Goal: Communication & Community: Answer question/provide support

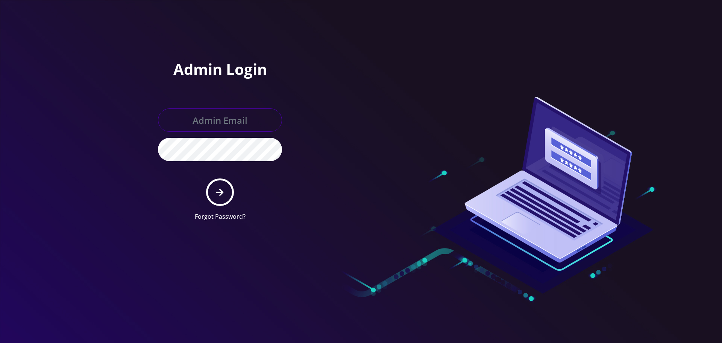
type input "[EMAIL_ADDRESS][DOMAIN_NAME]"
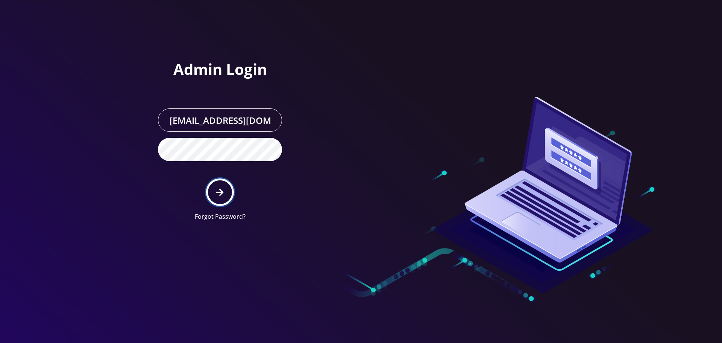
click at [217, 190] on icon "submit" at bounding box center [219, 192] width 7 height 8
click at [136, 152] on div at bounding box center [361, 171] width 722 height 343
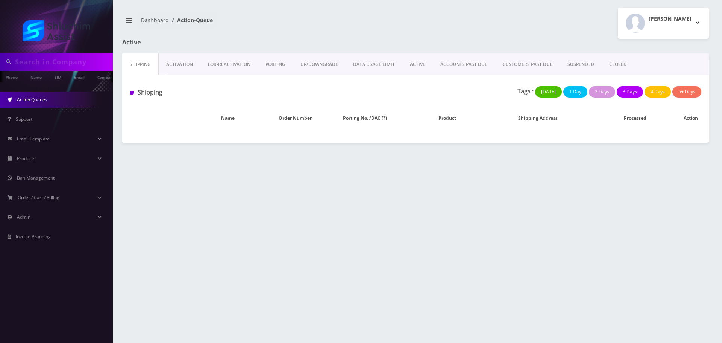
type input "[PERSON_NAME]"
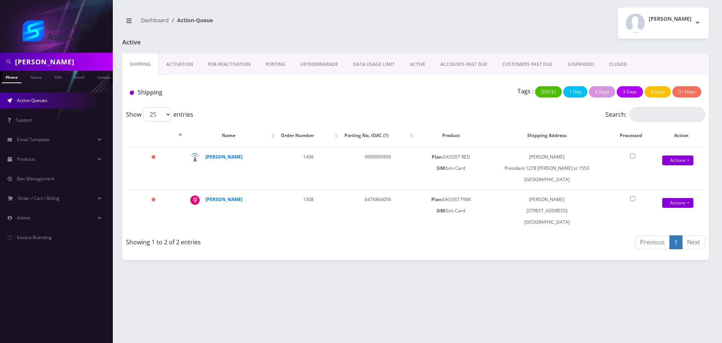
click at [477, 61] on link "ACCOUNTS PAST DUE" at bounding box center [464, 64] width 62 height 22
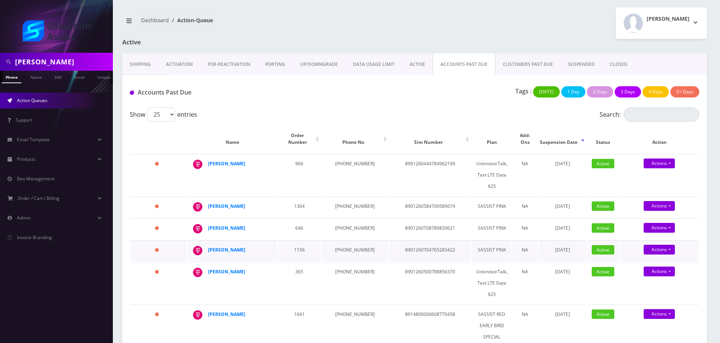
click at [294, 253] on td "1156" at bounding box center [299, 250] width 43 height 21
click at [342, 200] on td "646-851-3739" at bounding box center [355, 206] width 67 height 21
copy td "646-851-3739"
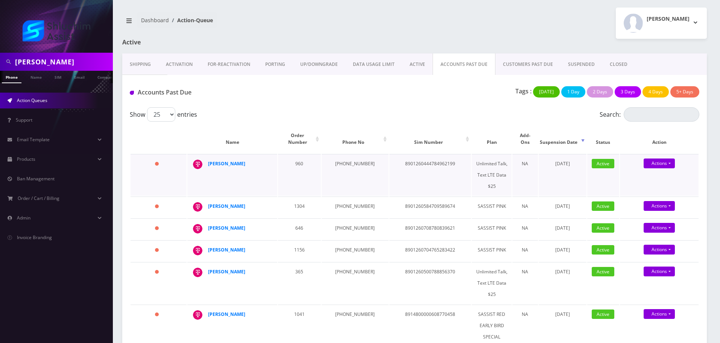
click at [346, 154] on td "347-247-1261" at bounding box center [355, 175] width 67 height 42
copy td "347-247-1261"
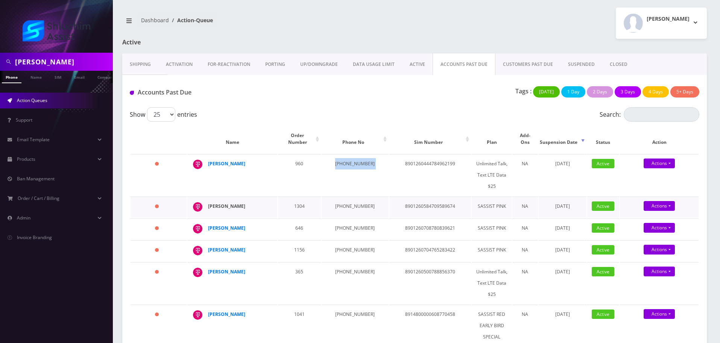
drag, startPoint x: 247, startPoint y: 211, endPoint x: 208, endPoint y: 201, distance: 39.6
click at [208, 201] on div "Devorah Leah Feigelstock" at bounding box center [237, 206] width 58 height 11
copy strong "Devorah Leah Feigelstock"
drag, startPoint x: 252, startPoint y: 159, endPoint x: 217, endPoint y: 166, distance: 35.1
click at [206, 159] on td "Yisroel Liberow" at bounding box center [232, 175] width 90 height 42
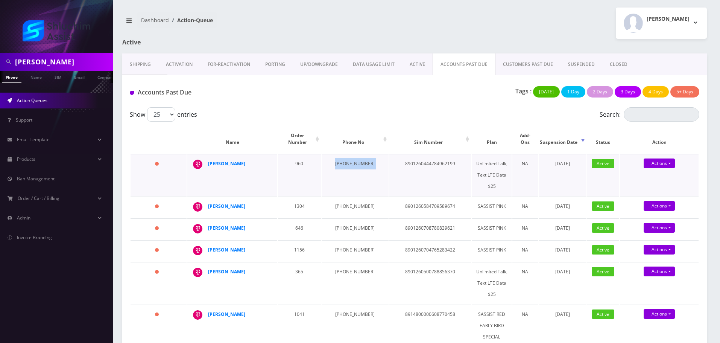
copy div "[PERSON_NAME]"
click at [225, 160] on strong "[PERSON_NAME]" at bounding box center [226, 163] width 37 height 6
click at [218, 203] on strong "[PERSON_NAME]" at bounding box center [226, 206] width 37 height 6
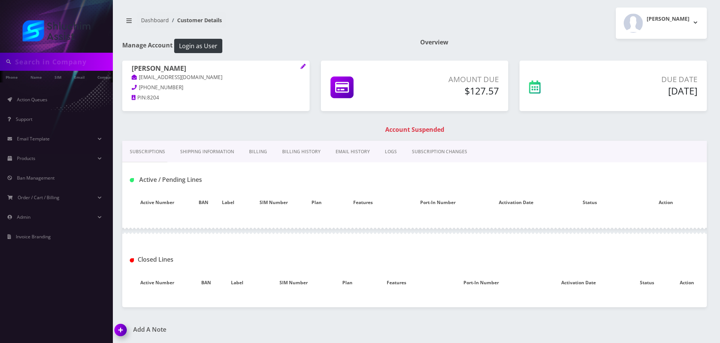
type input "[PERSON_NAME]"
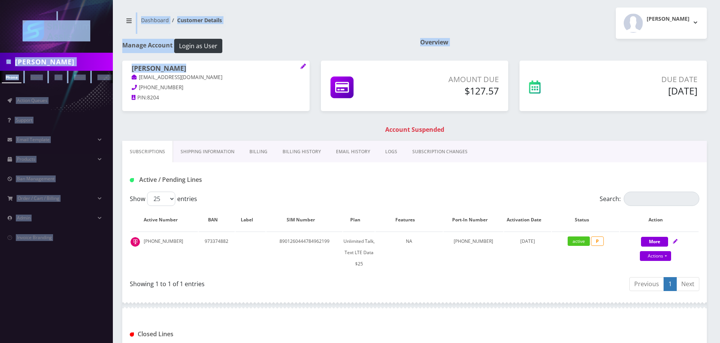
drag, startPoint x: 208, startPoint y: 80, endPoint x: 132, endPoint y: 79, distance: 75.6
click at [132, 79] on body "Yossef Phone Name SIM Email Company Customer Action Queues Support Email Templa…" at bounding box center [360, 235] width 720 height 470
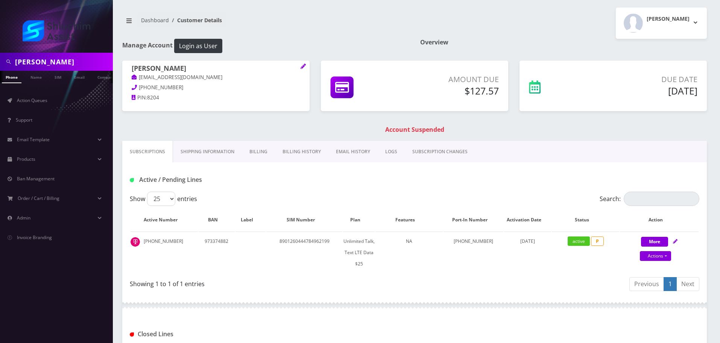
click at [210, 79] on p "yliberow824@gmail.com" at bounding box center [216, 77] width 169 height 8
drag, startPoint x: 213, startPoint y: 79, endPoint x: 132, endPoint y: 78, distance: 80.5
click at [132, 78] on p "yliberow824@gmail.com" at bounding box center [216, 77] width 169 height 8
copy link "yliberow824@gmail.com"
click at [298, 159] on link "Billing History" at bounding box center [301, 152] width 53 height 22
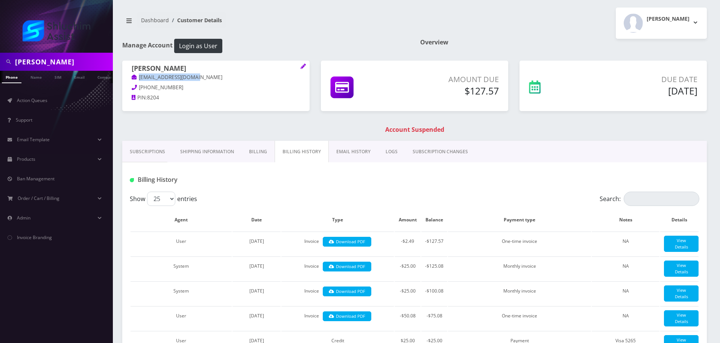
click at [338, 159] on link "EMAIL HISTORY" at bounding box center [353, 152] width 49 height 22
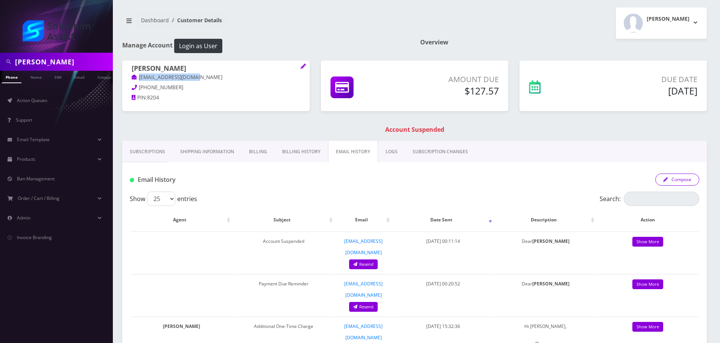
click at [676, 180] on button "Compose" at bounding box center [677, 179] width 44 height 12
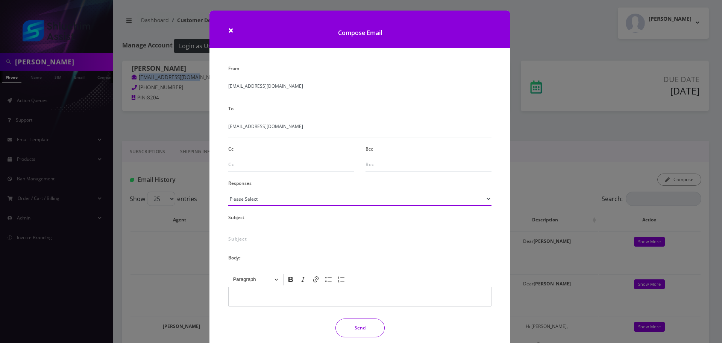
click at [262, 199] on select "Please Select TMobile port Unable to activate CH Pickup Past Due Pick up follow…" at bounding box center [359, 198] width 263 height 14
select select "29"
click at [228, 191] on select "Please Select TMobile port Unable to activate CH Pickup Past Due Pick up follow…" at bounding box center [359, 198] width 263 height 14
type input "Subject: URGENT Action Required: Past Due Payment for Shluchim Assist"
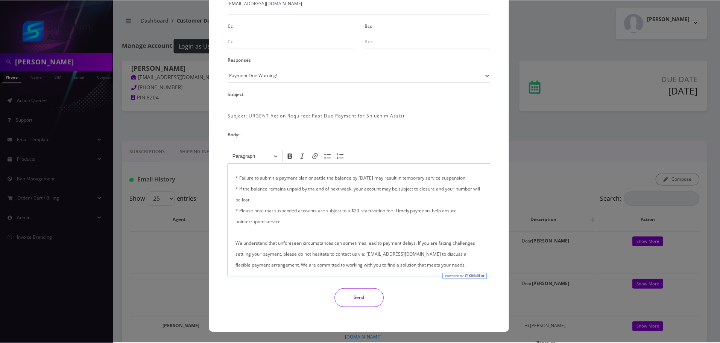
scroll to position [113, 0]
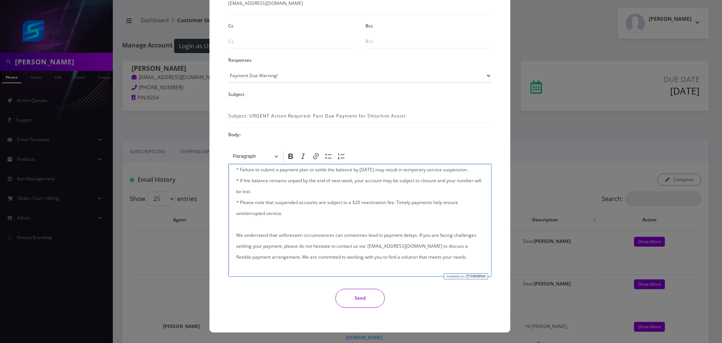
click at [372, 298] on button "Send" at bounding box center [360, 298] width 49 height 19
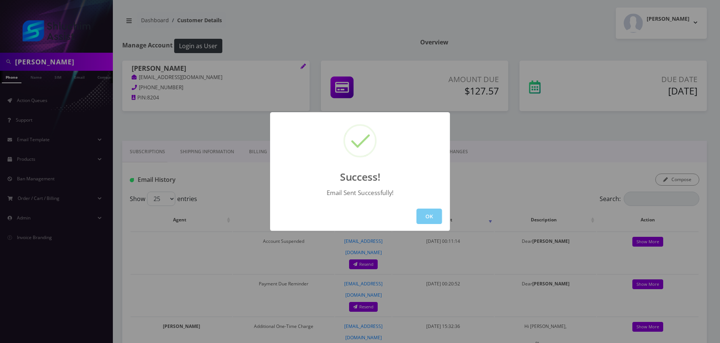
drag, startPoint x: 427, startPoint y: 211, endPoint x: 374, endPoint y: 188, distance: 57.6
click at [427, 212] on button "OK" at bounding box center [429, 215] width 26 height 15
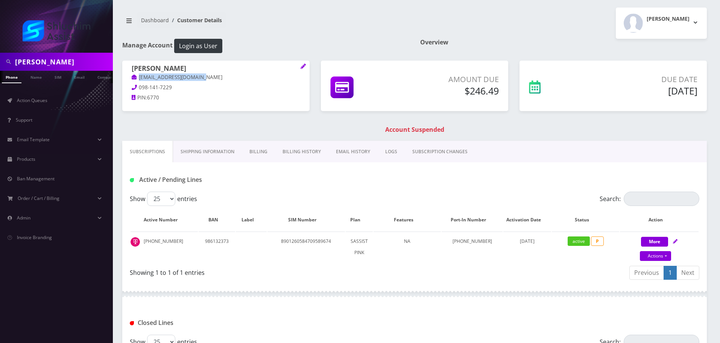
drag, startPoint x: 210, startPoint y: 79, endPoint x: 136, endPoint y: 77, distance: 74.5
click at [136, 77] on p "dlfeigelstock@gmail.com" at bounding box center [216, 77] width 169 height 8
copy link "dlfeigelstock@gmail.com"
click at [303, 156] on link "Billing History" at bounding box center [301, 152] width 53 height 22
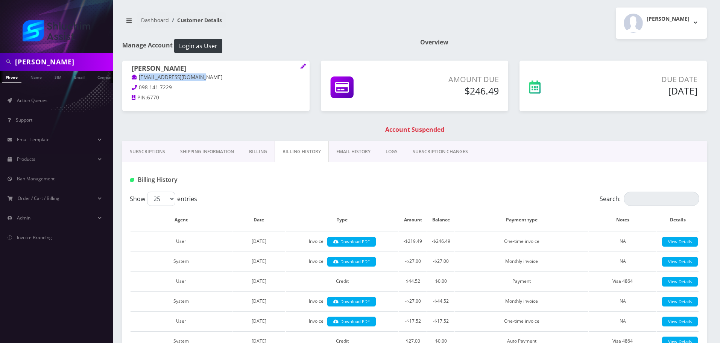
click at [361, 156] on link "EMAIL HISTORY" at bounding box center [353, 152] width 49 height 22
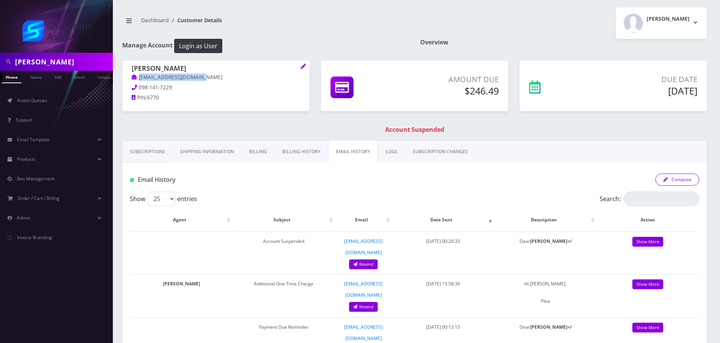
click at [680, 176] on button "Compose" at bounding box center [677, 179] width 44 height 12
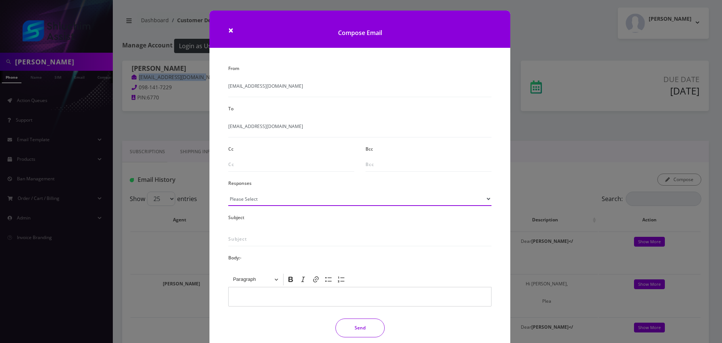
click at [312, 198] on select "Please Select TMobile port Unable to activate CH Pickup Past Due Pick up follow…" at bounding box center [359, 198] width 263 height 14
select select "29"
click at [228, 191] on select "Please Select TMobile port Unable to activate CH Pickup Past Due Pick up follow…" at bounding box center [359, 198] width 263 height 14
type input "Subject: URGENT Action Required: Past Due Payment for Shluchim Assist"
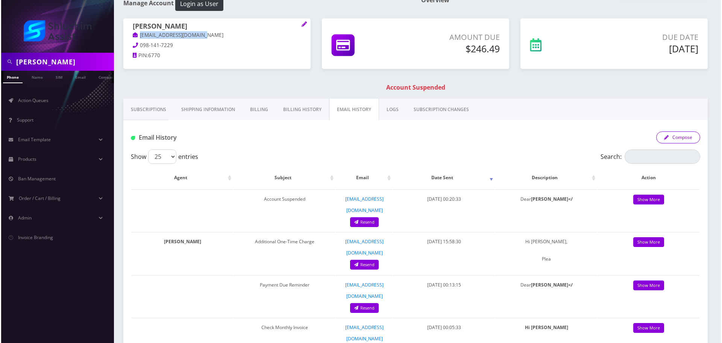
scroll to position [38, 0]
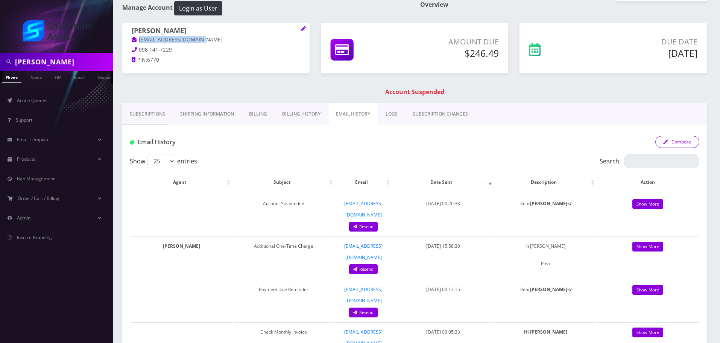
click at [685, 144] on button "Compose" at bounding box center [677, 142] width 44 height 12
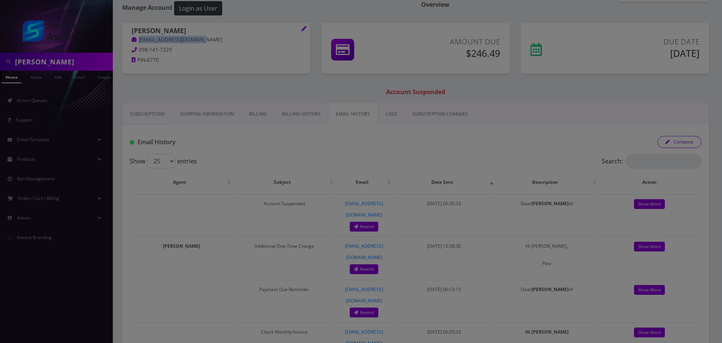
scroll to position [0, 0]
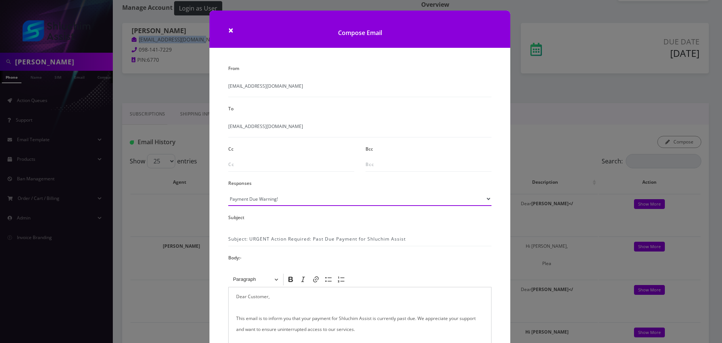
click at [328, 205] on select "Please Select TMobile port Unable to activate CH Pickup Past Due Pick up follow…" at bounding box center [359, 198] width 263 height 14
click at [228, 191] on select "Please Select TMobile port Unable to activate CH Pickup Past Due Pick up follow…" at bounding box center [359, 198] width 263 height 14
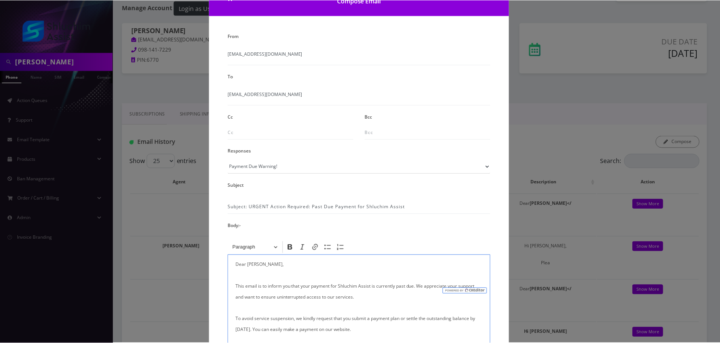
scroll to position [123, 0]
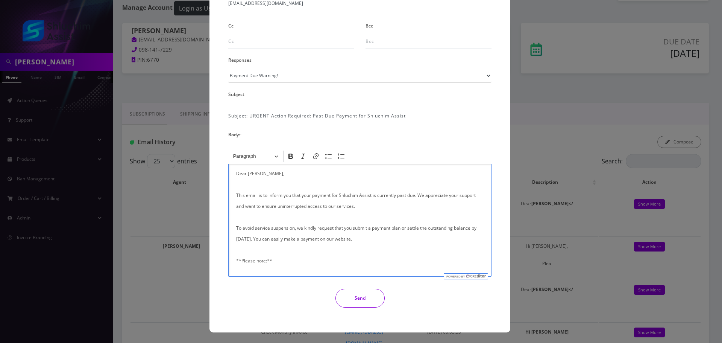
click at [390, 297] on div "Send" at bounding box center [360, 298] width 275 height 19
click at [375, 297] on button "Send" at bounding box center [360, 298] width 49 height 19
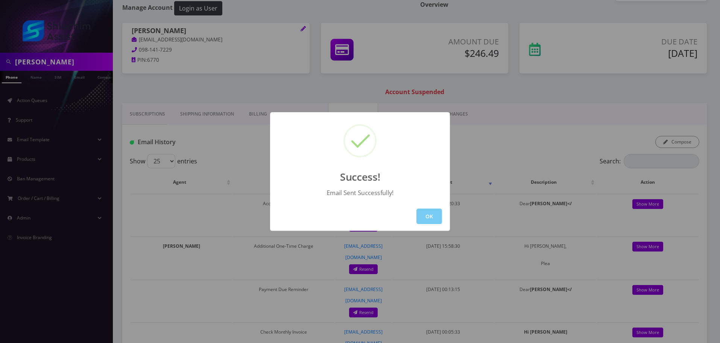
click at [434, 217] on button "OK" at bounding box center [429, 215] width 26 height 15
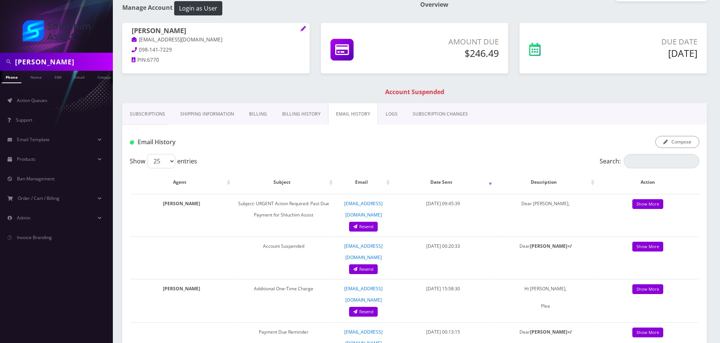
click at [67, 61] on input "[PERSON_NAME]" at bounding box center [63, 62] width 96 height 14
click at [45, 97] on link "Action Queues" at bounding box center [56, 101] width 113 height 16
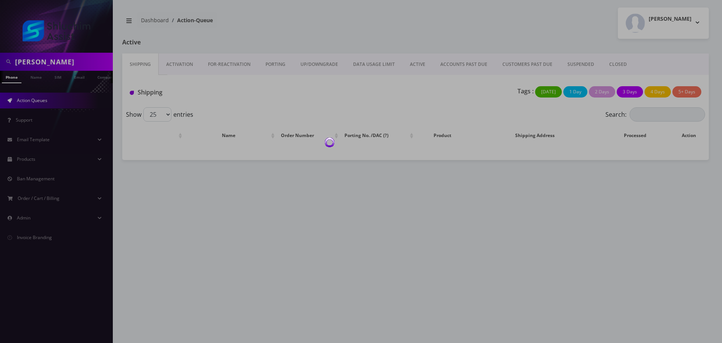
click at [461, 70] on link "ACCOUNTS PAST DUE" at bounding box center [464, 64] width 62 height 22
click at [461, 70] on div at bounding box center [361, 171] width 722 height 343
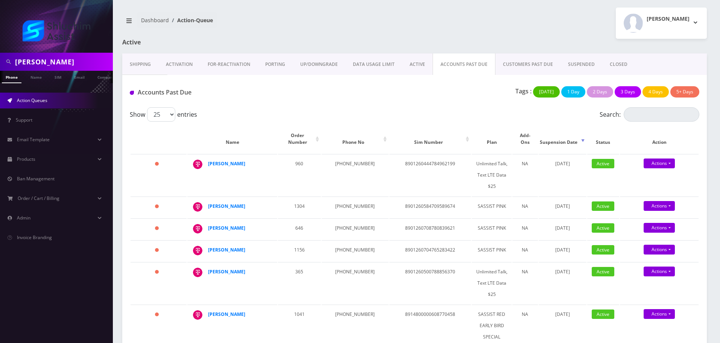
click at [40, 59] on input "[PERSON_NAME]" at bounding box center [63, 62] width 96 height 14
click at [40, 59] on input "Yossef" at bounding box center [63, 62] width 96 height 14
paste input "[PERSON_NAME]"
type input "[PERSON_NAME]"
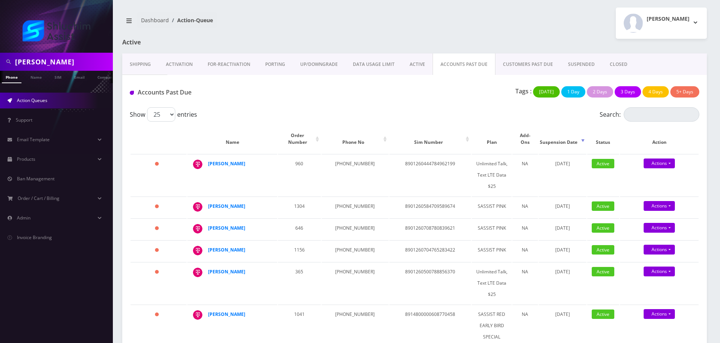
click at [79, 60] on input "[PERSON_NAME]" at bounding box center [63, 62] width 96 height 14
click at [42, 78] on li "Name" at bounding box center [32, 77] width 23 height 12
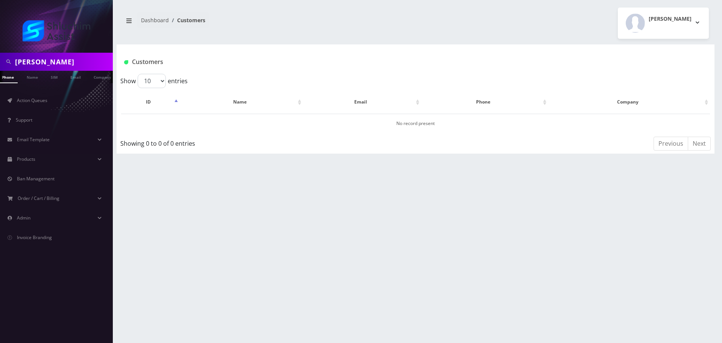
click at [29, 79] on link "Name" at bounding box center [32, 77] width 19 height 12
click at [72, 71] on link "Email" at bounding box center [79, 77] width 18 height 12
click at [59, 68] on input "[PERSON_NAME]" at bounding box center [63, 62] width 96 height 14
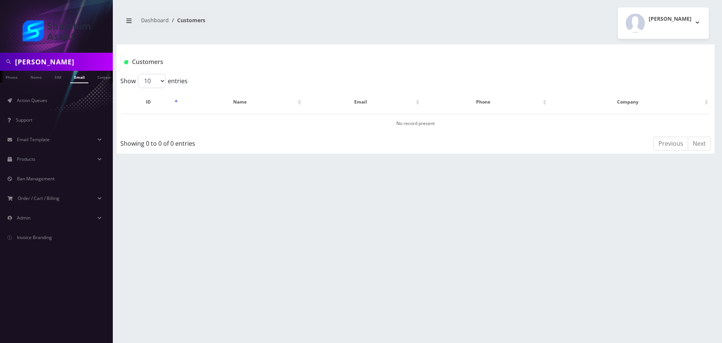
click at [59, 68] on input "esther levertov" at bounding box center [63, 62] width 96 height 14
paste input "[EMAIL_ADDRESS][DOMAIN_NAME]"
type input "[EMAIL_ADDRESS][DOMAIN_NAME]"
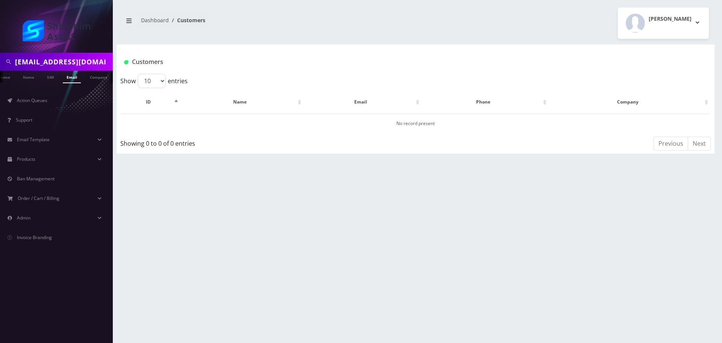
click at [72, 79] on link "Email" at bounding box center [72, 77] width 18 height 12
click at [80, 79] on link "Email" at bounding box center [79, 77] width 18 height 12
click at [239, 121] on link "[PERSON_NAME]" at bounding box center [228, 123] width 35 height 6
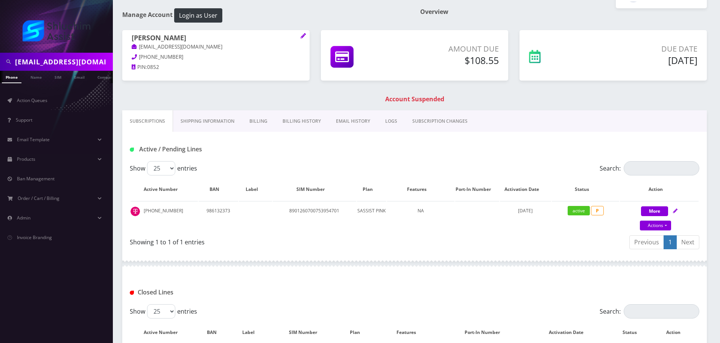
scroll to position [3, 0]
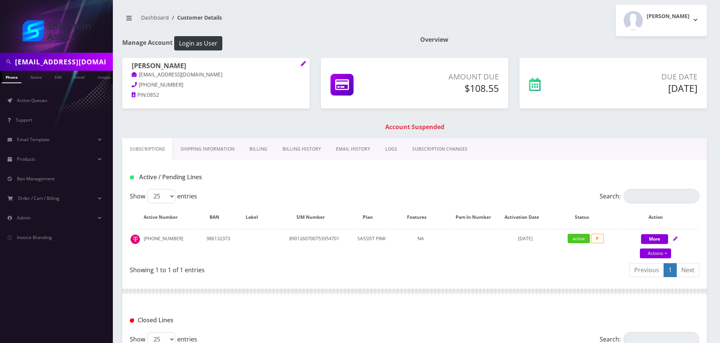
click at [304, 147] on link "Billing History" at bounding box center [301, 149] width 53 height 22
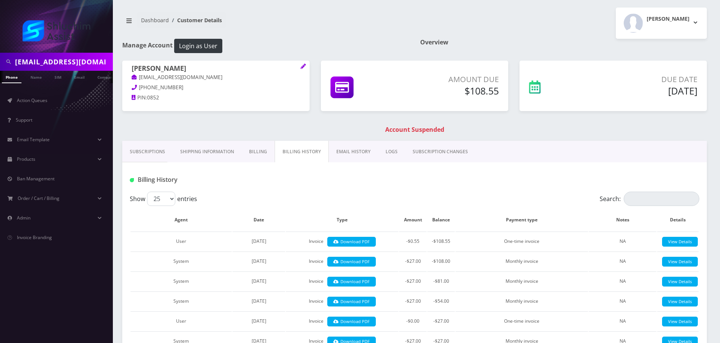
click at [152, 163] on div "Billing History" at bounding box center [414, 176] width 585 height 29
click at [152, 157] on link "Subscriptions" at bounding box center [147, 152] width 50 height 22
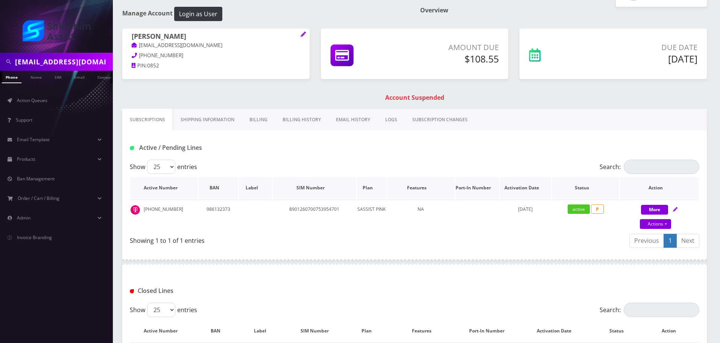
scroll to position [115, 0]
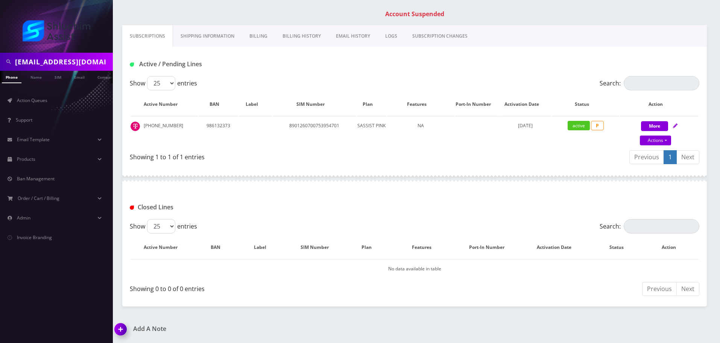
click at [290, 46] on link "Billing History" at bounding box center [301, 36] width 53 height 22
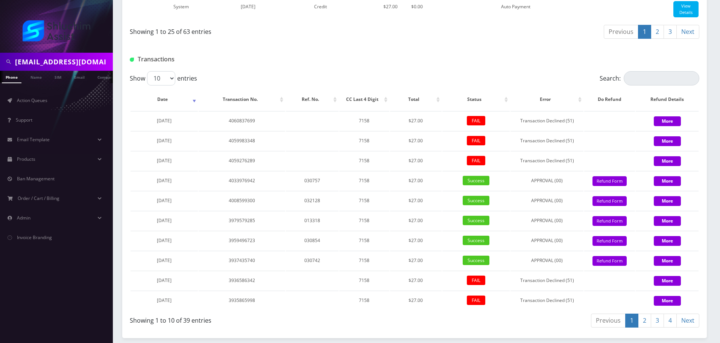
scroll to position [1022, 0]
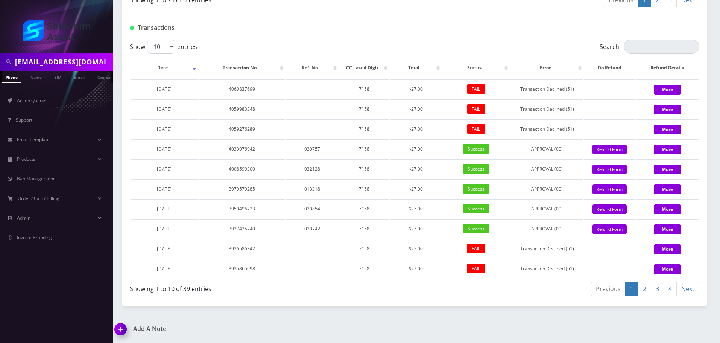
click at [673, 286] on link "4" at bounding box center [670, 289] width 13 height 14
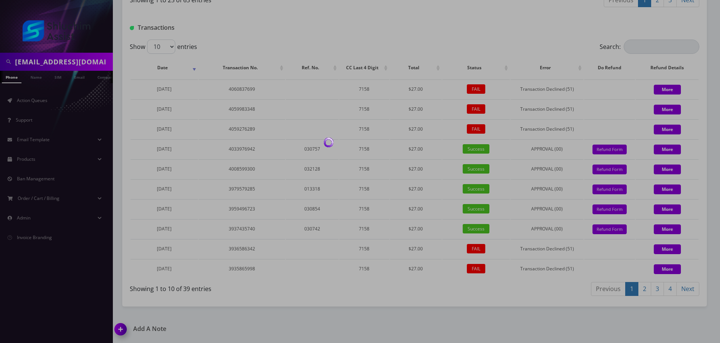
scroll to position [1002, 0]
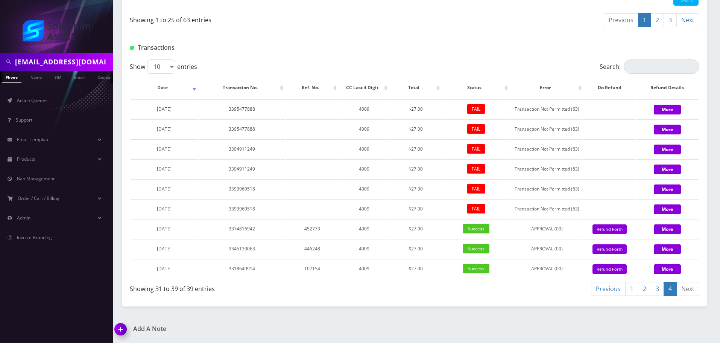
click at [623, 287] on link "Previous" at bounding box center [608, 289] width 35 height 14
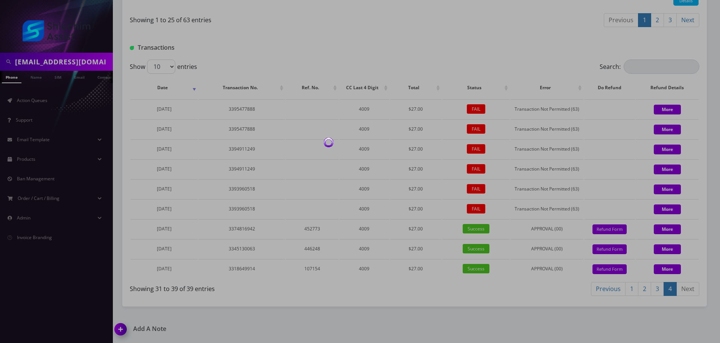
click at [631, 289] on div at bounding box center [360, 171] width 720 height 343
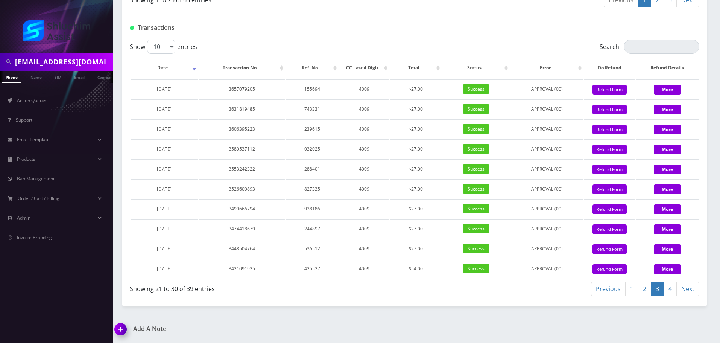
click at [626, 296] on link "1" at bounding box center [631, 289] width 13 height 14
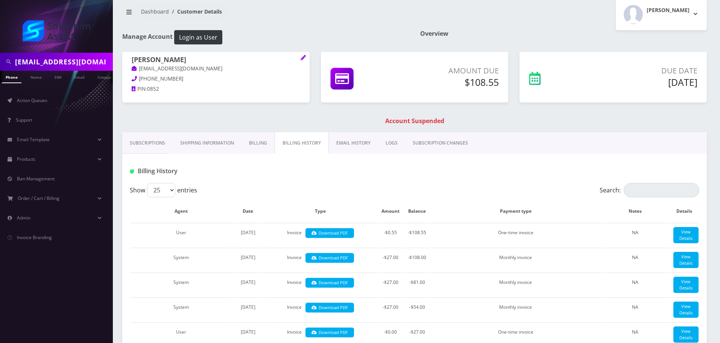
scroll to position [0, 0]
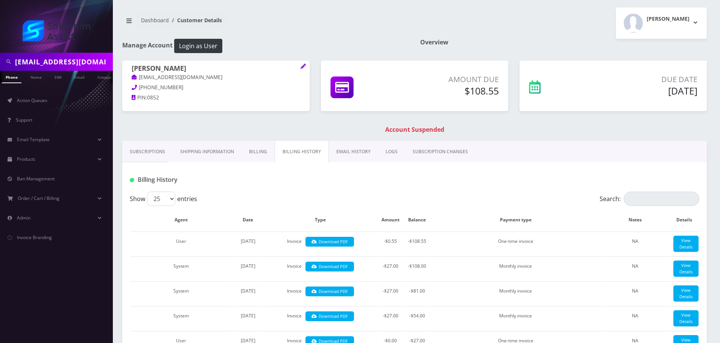
click at [71, 65] on input "nechamaesther.l@gmail.com" at bounding box center [63, 62] width 96 height 14
paste input "9299795602"
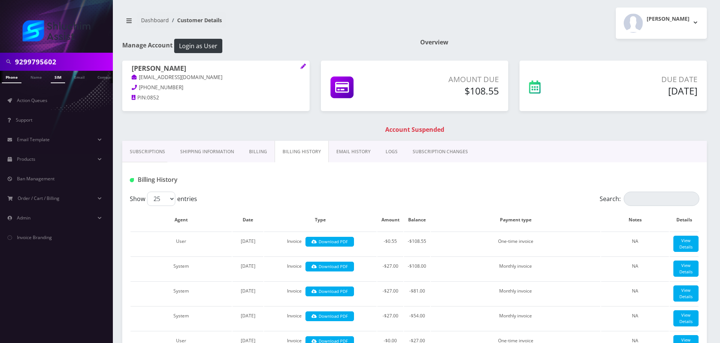
type input "9299795602"
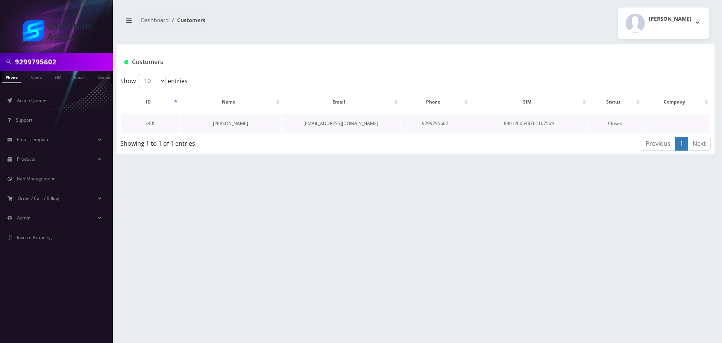
drag, startPoint x: 0, startPoint y: 0, endPoint x: 239, endPoint y: 124, distance: 269.1
click at [239, 125] on link "[PERSON_NAME]" at bounding box center [230, 123] width 35 height 6
click at [239, 123] on link "[PERSON_NAME]" at bounding box center [230, 123] width 35 height 6
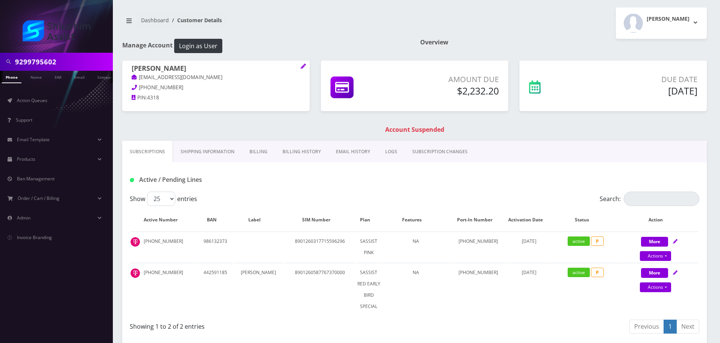
click at [63, 63] on input "9299795602" at bounding box center [63, 62] width 96 height 14
paste input "rivkamalka1@gmail.com"
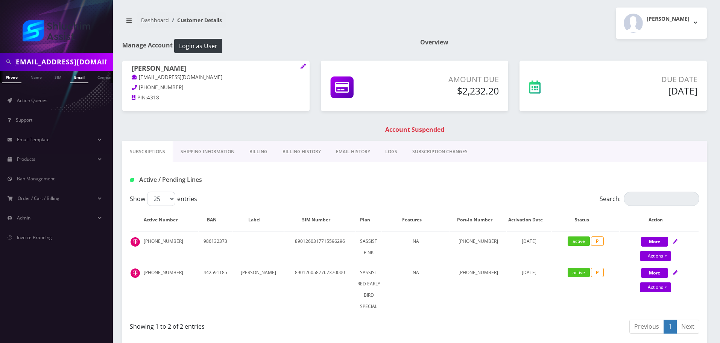
type input "rivkamalka1@gmail.com"
click at [75, 79] on link "Email" at bounding box center [79, 77] width 18 height 12
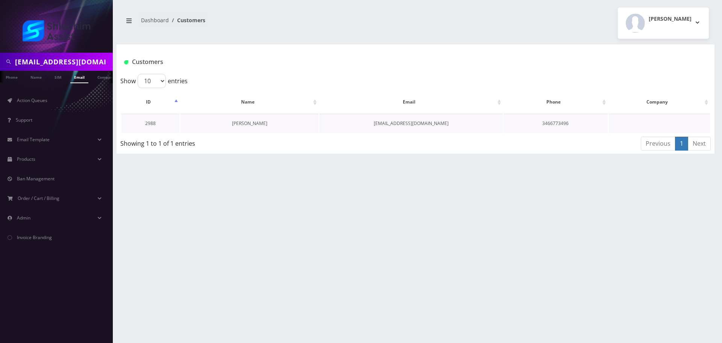
click at [261, 124] on link "Rivka Hirschowitz" at bounding box center [249, 123] width 35 height 6
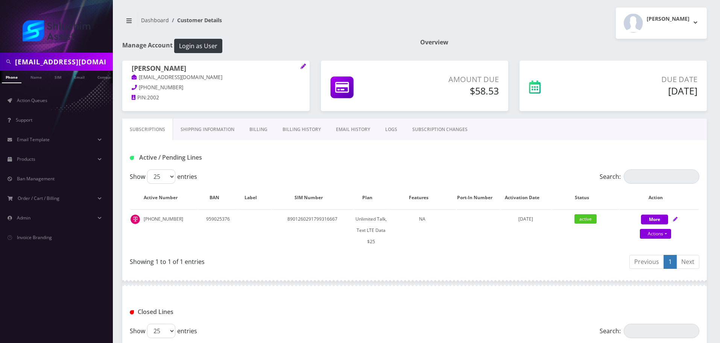
click at [302, 131] on link "Billing History" at bounding box center [301, 130] width 53 height 22
